Goal: Task Accomplishment & Management: Complete application form

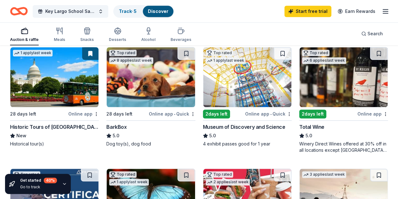
scroll to position [191, 0]
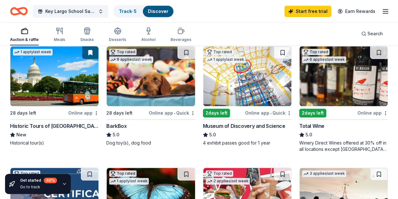
click at [203, 110] on div "2 days left" at bounding box center [216, 113] width 27 height 9
click at [195, 168] on img at bounding box center [151, 198] width 88 height 60
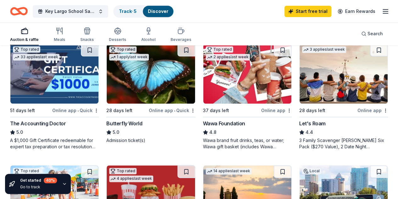
scroll to position [315, 0]
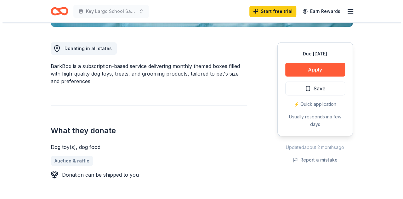
scroll to position [165, 0]
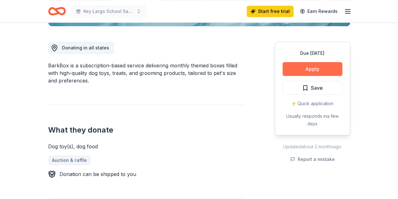
click at [315, 68] on button "Apply" at bounding box center [312, 69] width 60 height 14
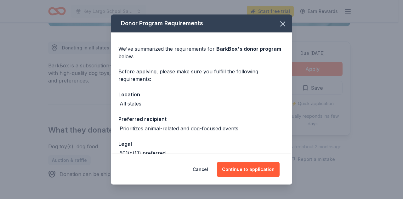
scroll to position [36, 0]
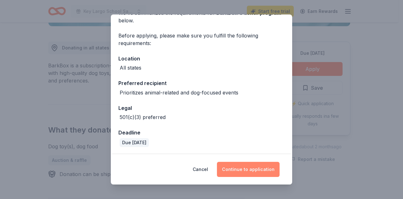
click at [259, 167] on button "Continue to application" at bounding box center [248, 169] width 63 height 15
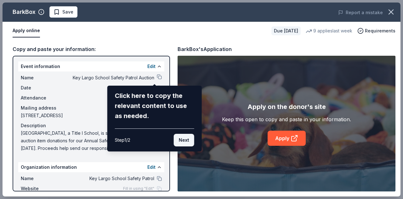
click at [181, 141] on button "Next" at bounding box center [184, 140] width 20 height 13
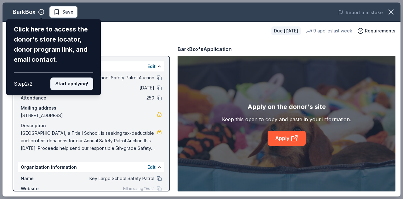
click at [76, 81] on button "Start applying!" at bounding box center [71, 83] width 43 height 13
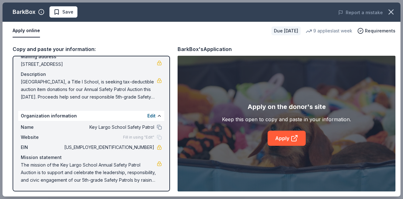
scroll to position [52, 0]
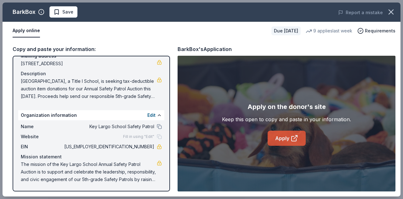
click at [287, 136] on link "Apply" at bounding box center [286, 138] width 38 height 15
drag, startPoint x: 122, startPoint y: 146, endPoint x: 149, endPoint y: 147, distance: 27.1
click at [149, 147] on div "EIN 59-6000750" at bounding box center [91, 147] width 141 height 8
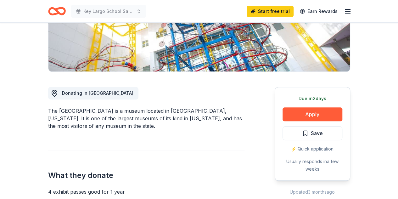
scroll to position [113, 0]
